Goal: Task Accomplishment & Management: Use online tool/utility

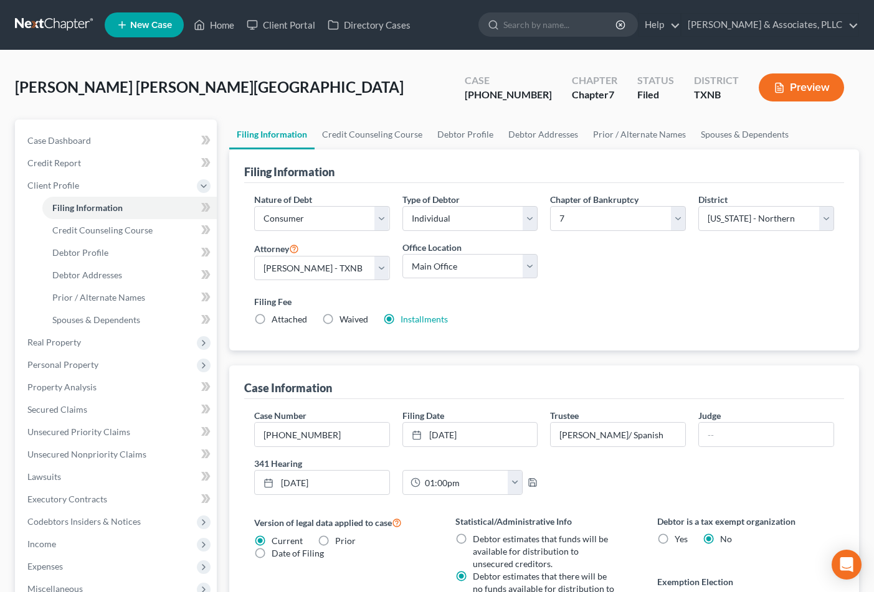
select select "1"
select select "0"
select select "78"
select select "0"
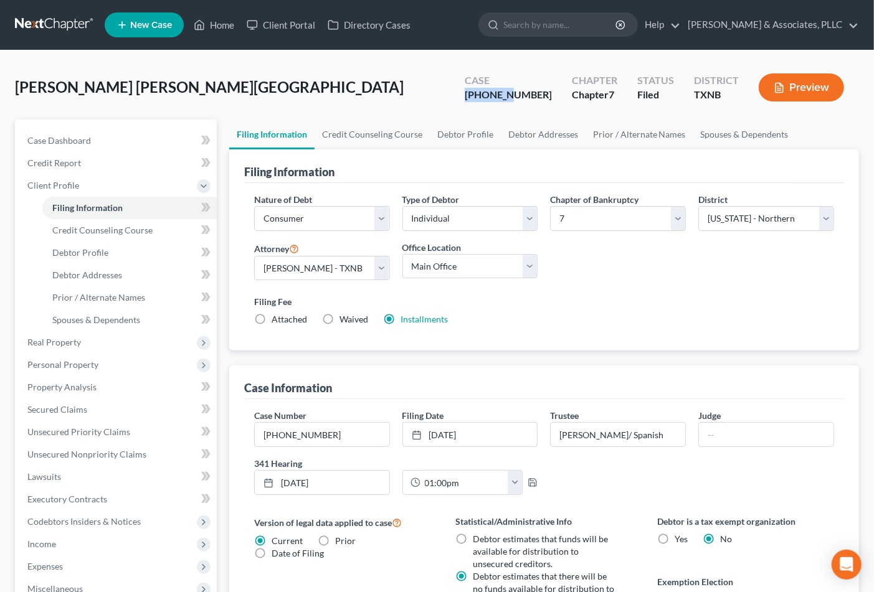
drag, startPoint x: 498, startPoint y: 98, endPoint x: 542, endPoint y: 97, distance: 43.6
click at [542, 97] on div "Case [PHONE_NUMBER]" at bounding box center [508, 88] width 107 height 37
copy div "25-33038"
click at [676, 282] on div "Nature of Debt Select Business Consumer Other Nature of Business Select Clearin…" at bounding box center [544, 264] width 592 height 143
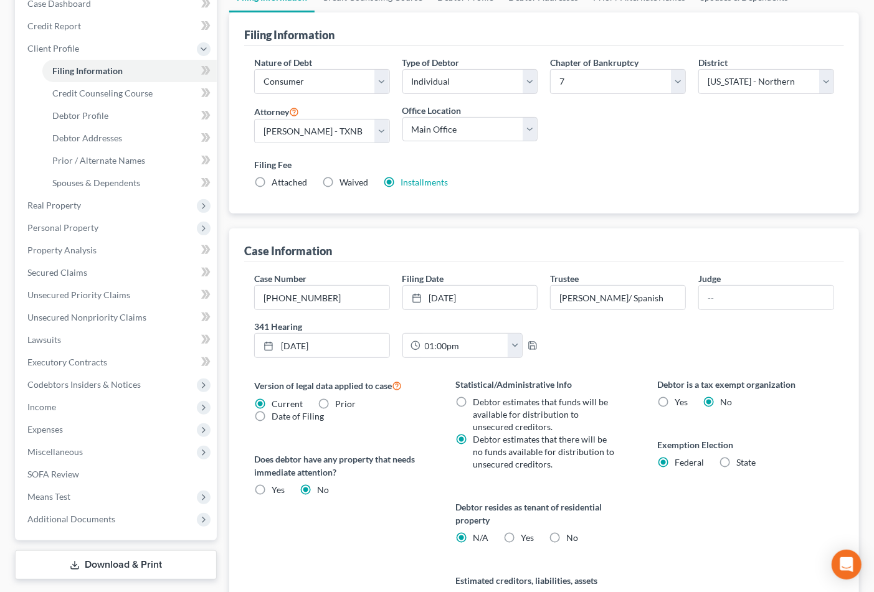
scroll to position [138, 0]
click at [69, 490] on span "Means Test" at bounding box center [48, 495] width 43 height 11
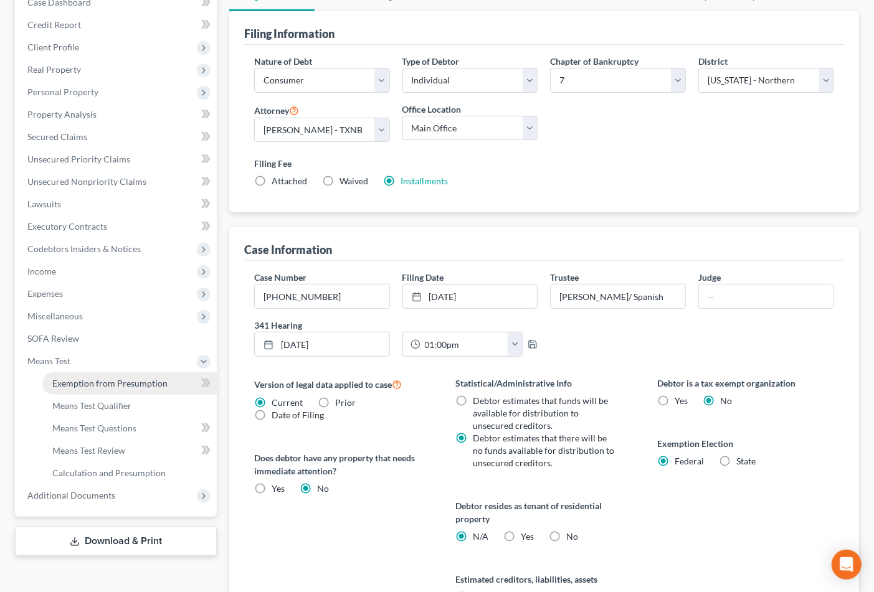
click at [120, 384] on span "Exemption from Presumption" at bounding box center [109, 383] width 115 height 11
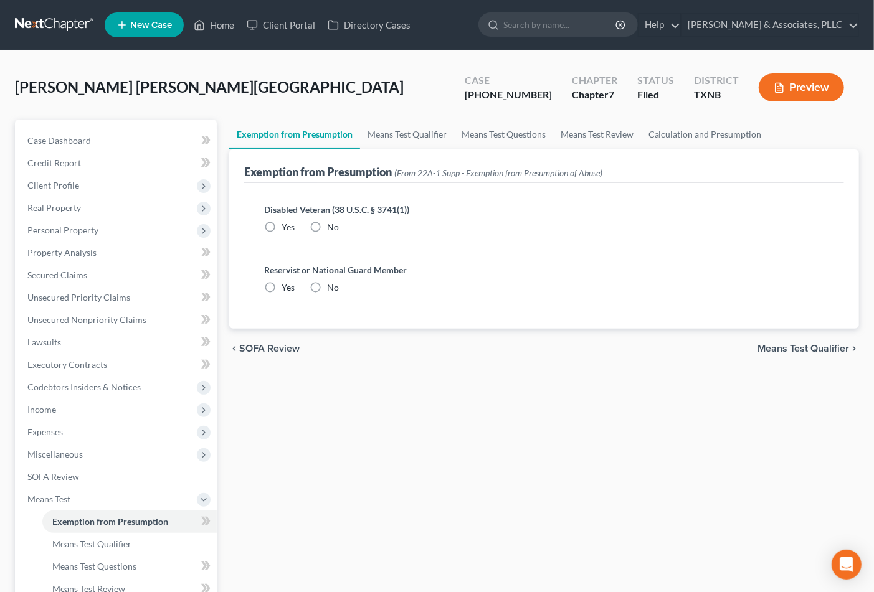
click at [327, 227] on label "No" at bounding box center [333, 227] width 12 height 12
click at [332, 227] on input "No" at bounding box center [336, 225] width 8 height 8
radio input "true"
click at [327, 287] on label "No" at bounding box center [333, 288] width 12 height 12
click at [332, 287] on input "No" at bounding box center [336, 286] width 8 height 8
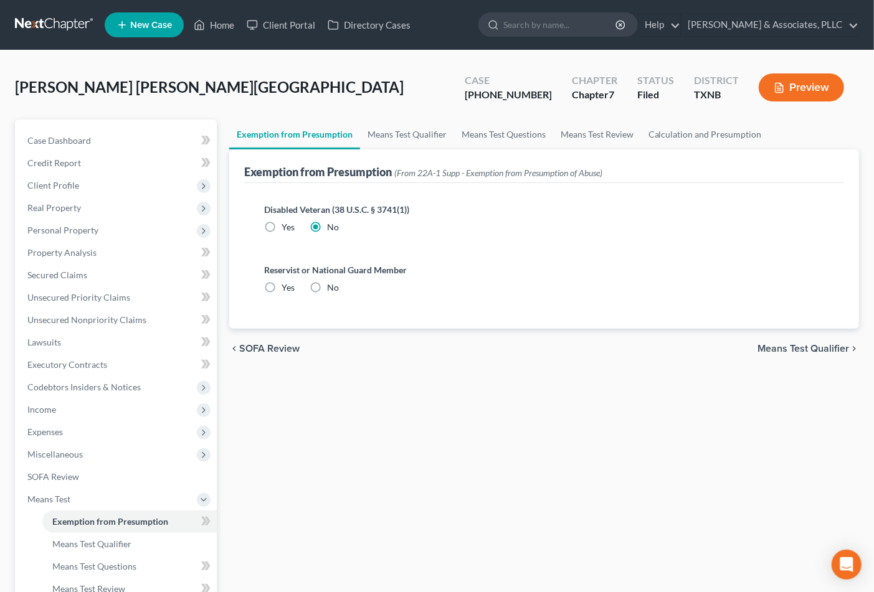
radio input "true"
click at [836, 353] on span "Means Test Qualifier" at bounding box center [803, 349] width 92 height 10
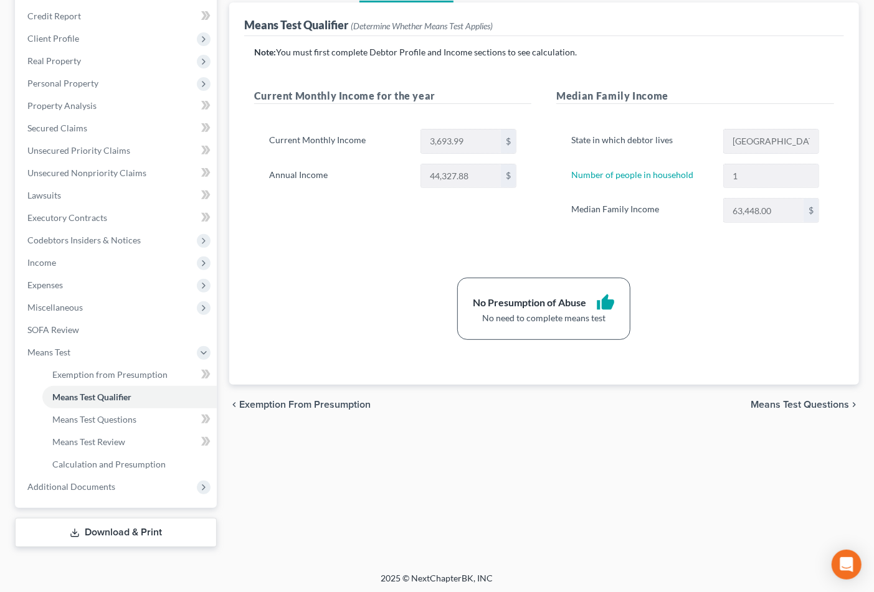
scroll to position [148, 0]
click at [104, 533] on link "Download & Print" at bounding box center [116, 532] width 202 height 29
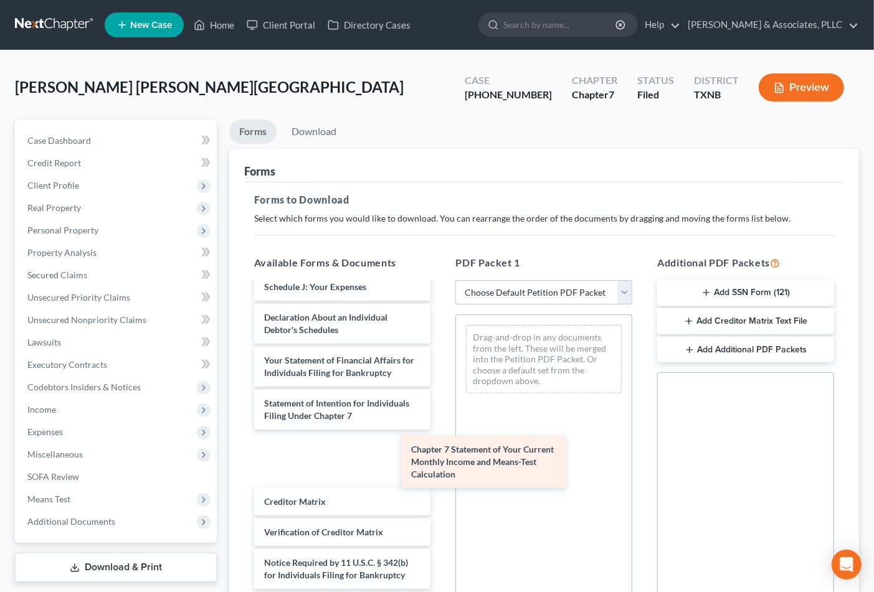
scroll to position [377, 0]
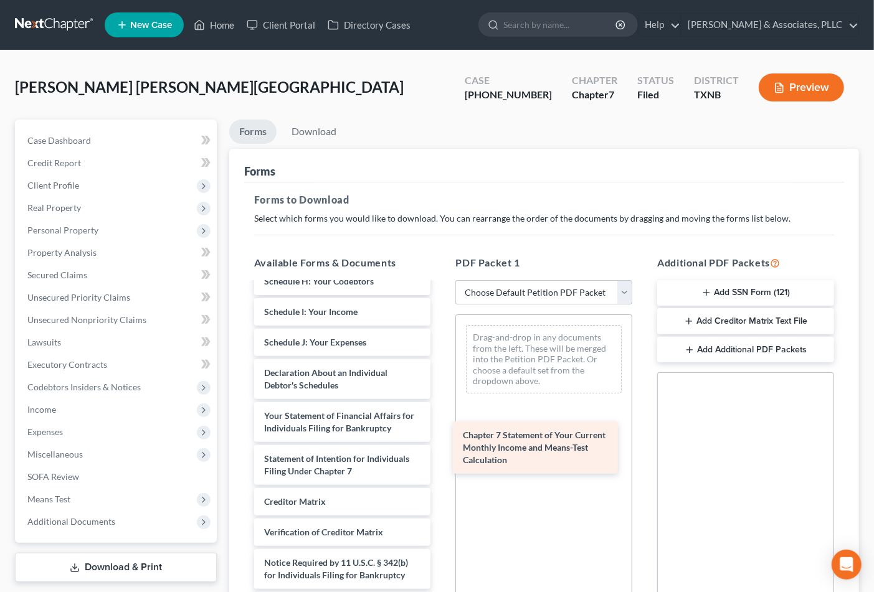
drag, startPoint x: 321, startPoint y: 472, endPoint x: 538, endPoint y: 441, distance: 219.0
click at [441, 446] on div "Chapter 7 Statement of Your Current Monthly Income and Means-Test Calculation I…" at bounding box center [342, 275] width 197 height 689
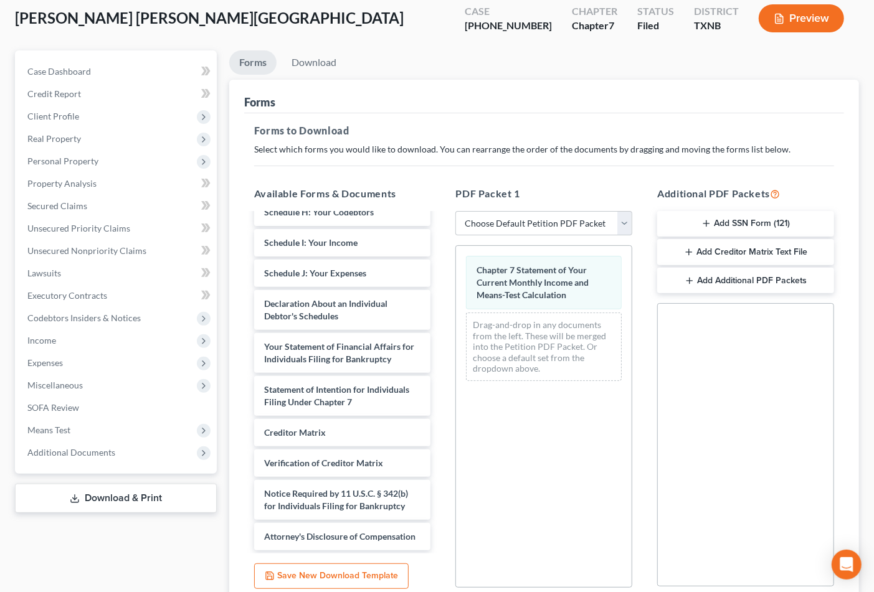
scroll to position [138, 0]
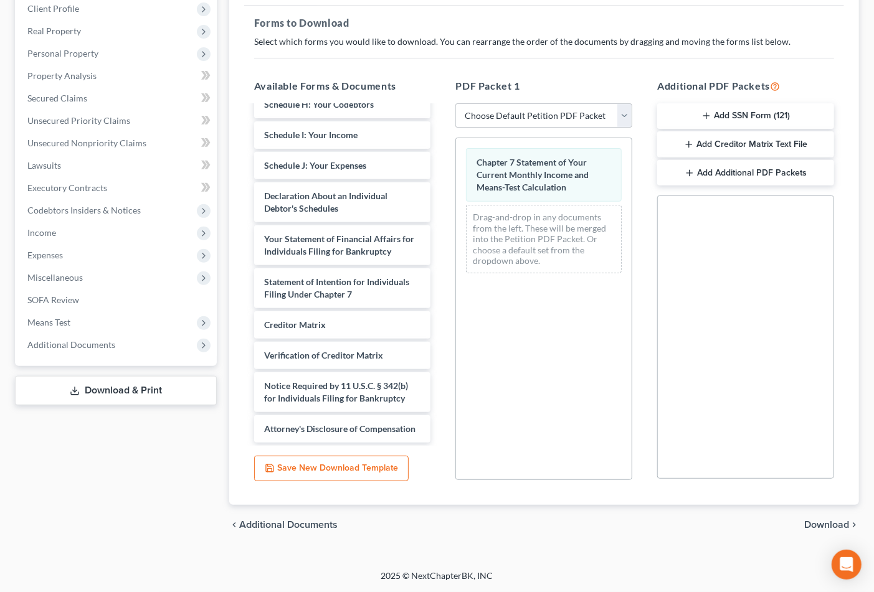
click at [818, 526] on span "Download" at bounding box center [826, 525] width 45 height 10
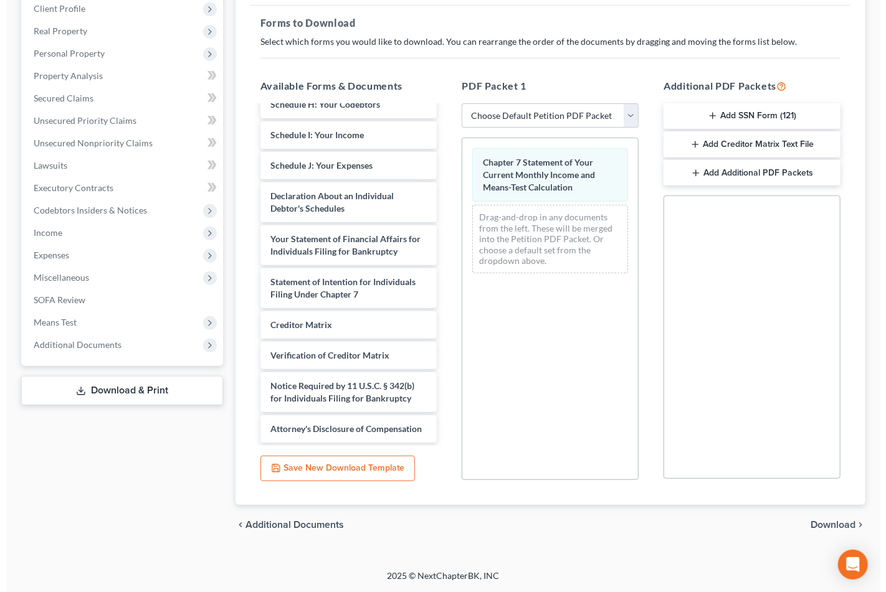
scroll to position [36, 0]
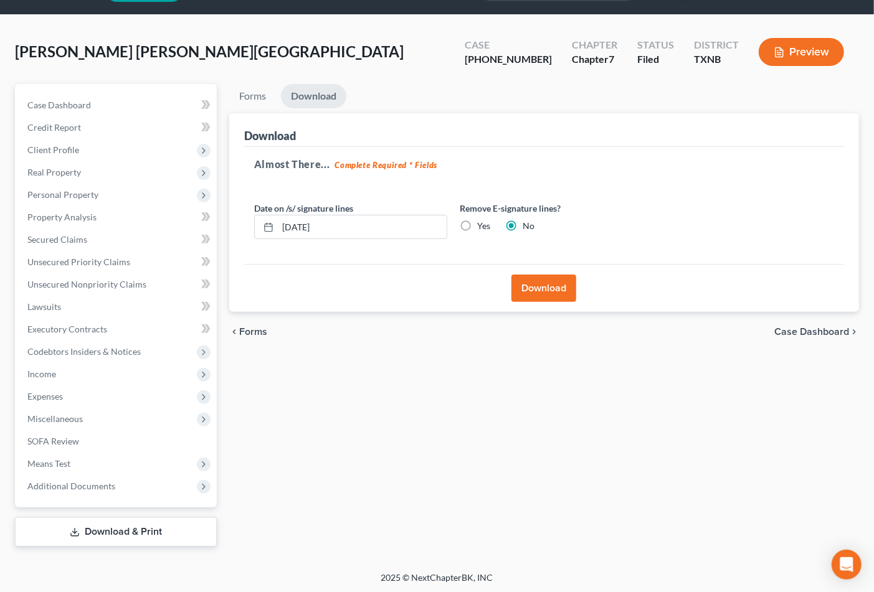
click at [541, 287] on button "Download" at bounding box center [543, 288] width 65 height 27
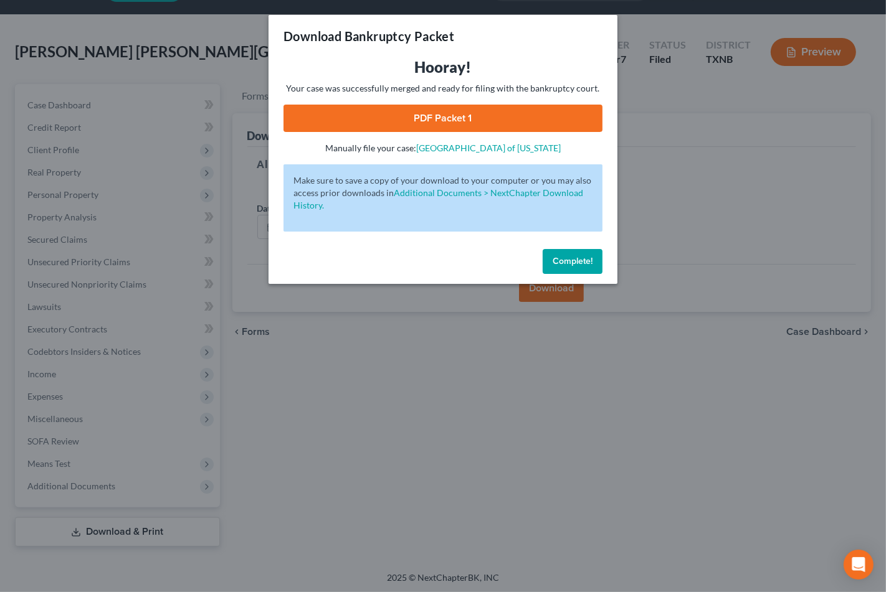
click at [433, 108] on link "PDF Packet 1" at bounding box center [442, 118] width 319 height 27
